Goal: Task Accomplishment & Management: Use online tool/utility

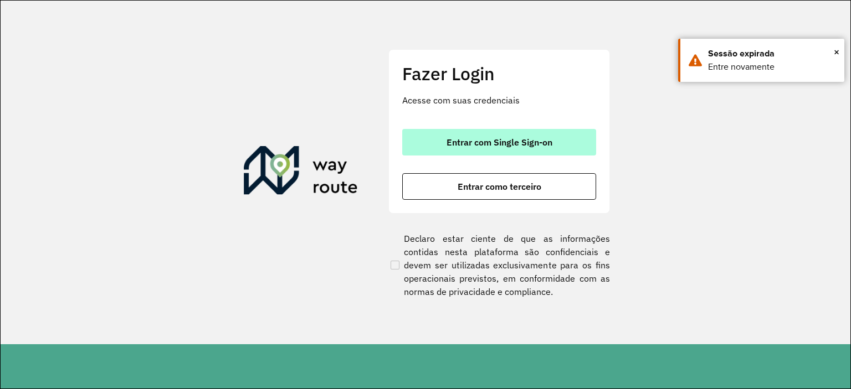
click at [534, 139] on span "Entrar com Single Sign-on" at bounding box center [500, 142] width 106 height 9
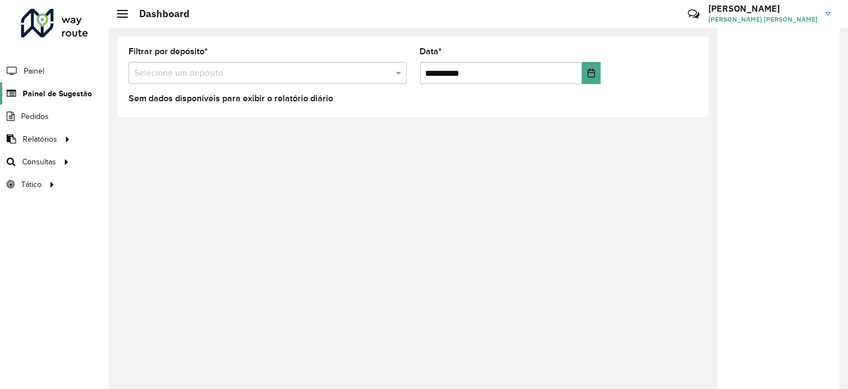
click at [80, 89] on span "Painel de Sugestão" at bounding box center [57, 94] width 69 height 12
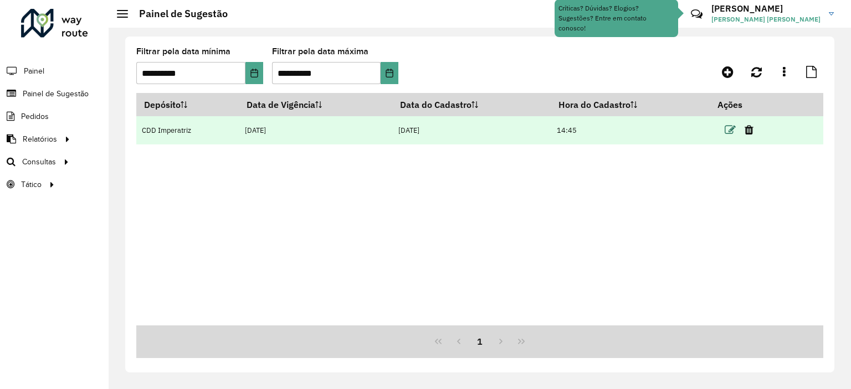
click at [735, 131] on icon at bounding box center [730, 130] width 11 height 11
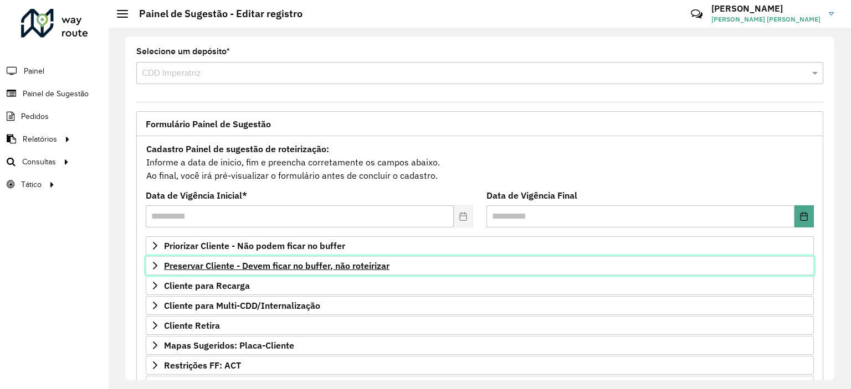
click at [307, 271] on link "Preservar Cliente - Devem ficar no buffer, não roteirizar" at bounding box center [480, 266] width 668 height 19
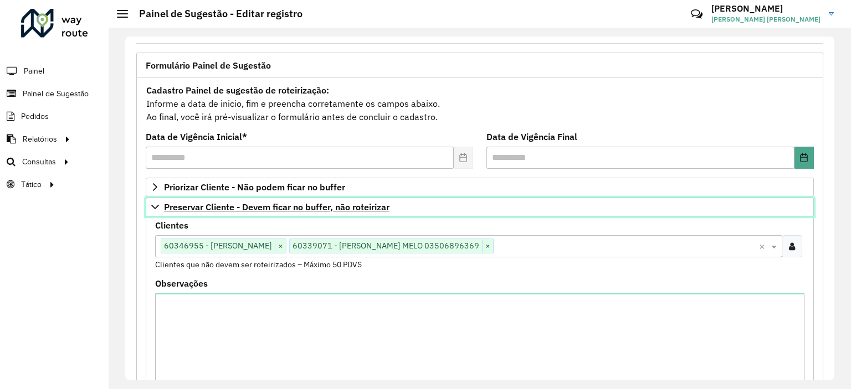
scroll to position [60, 0]
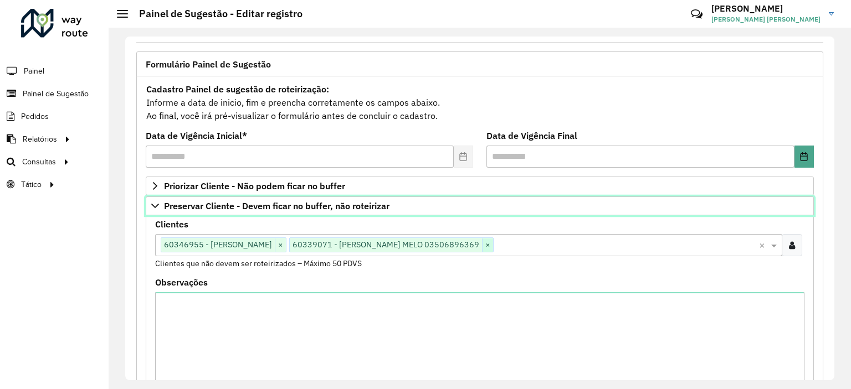
click at [493, 247] on span "×" at bounding box center [487, 245] width 11 height 13
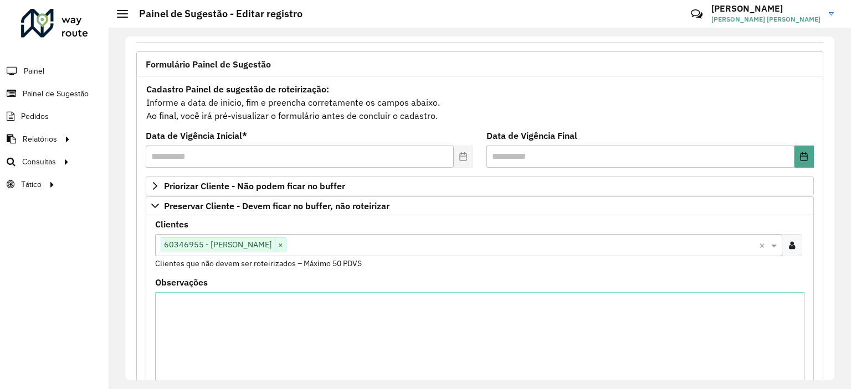
click at [398, 265] on div "Clientes Clique no botão para buscar clientes 60346955 - EDSON CLEMER ARAÚJO × …" at bounding box center [479, 245] width 649 height 49
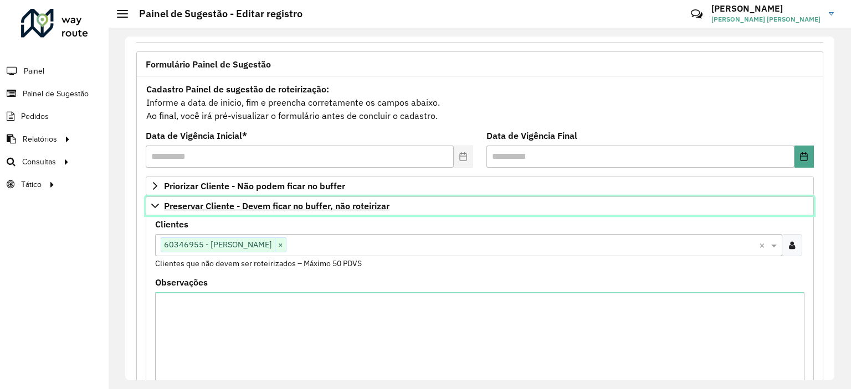
click at [159, 209] on link "Preservar Cliente - Devem ficar no buffer, não roteirizar" at bounding box center [480, 206] width 668 height 19
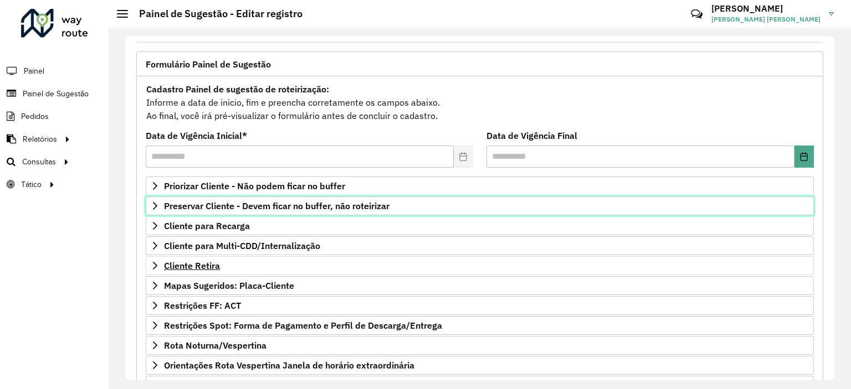
scroll to position [158, 0]
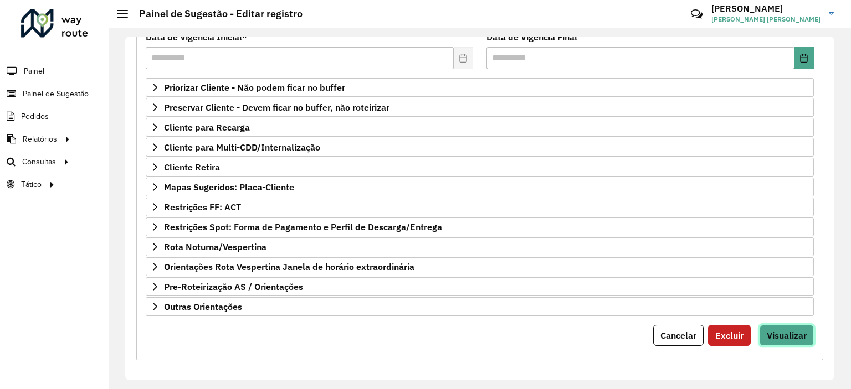
click at [791, 334] on span "Visualizar" at bounding box center [787, 335] width 40 height 11
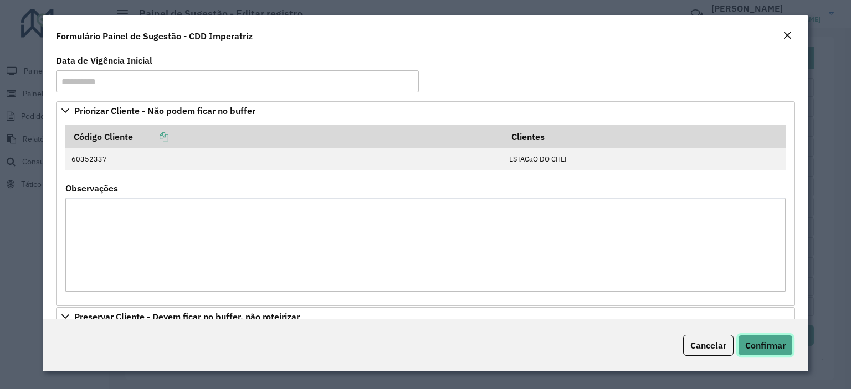
click at [786, 337] on button "Confirmar" at bounding box center [765, 345] width 55 height 21
